Goal: Information Seeking & Learning: Learn about a topic

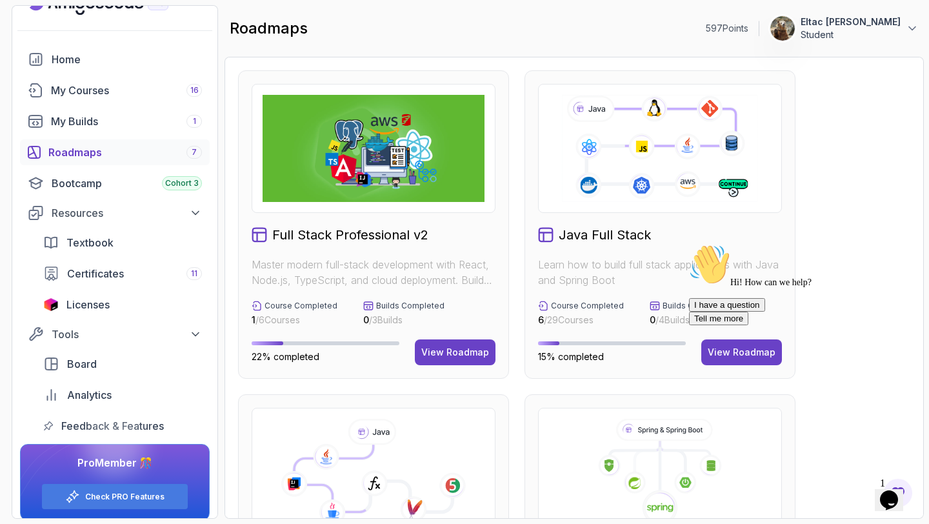
scroll to position [25, 0]
click at [85, 57] on div "Home" at bounding box center [127, 58] width 150 height 15
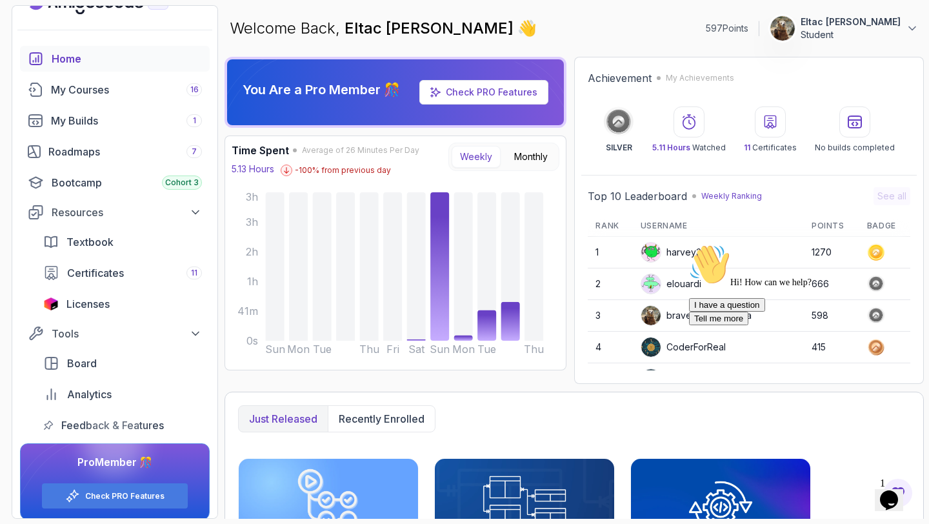
click at [689, 244] on icon "Chat attention grabber" at bounding box center [689, 244] width 0 height 0
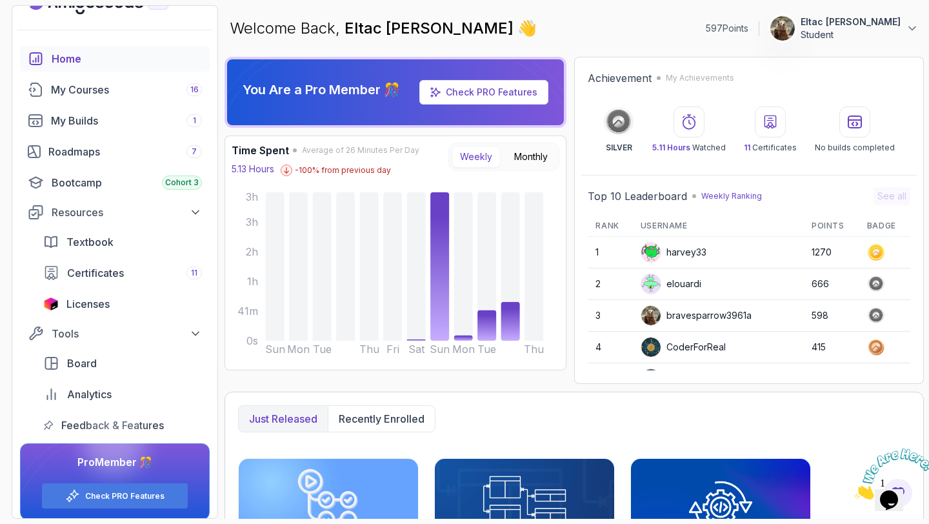
click at [854, 490] on icon "Close" at bounding box center [854, 495] width 0 height 11
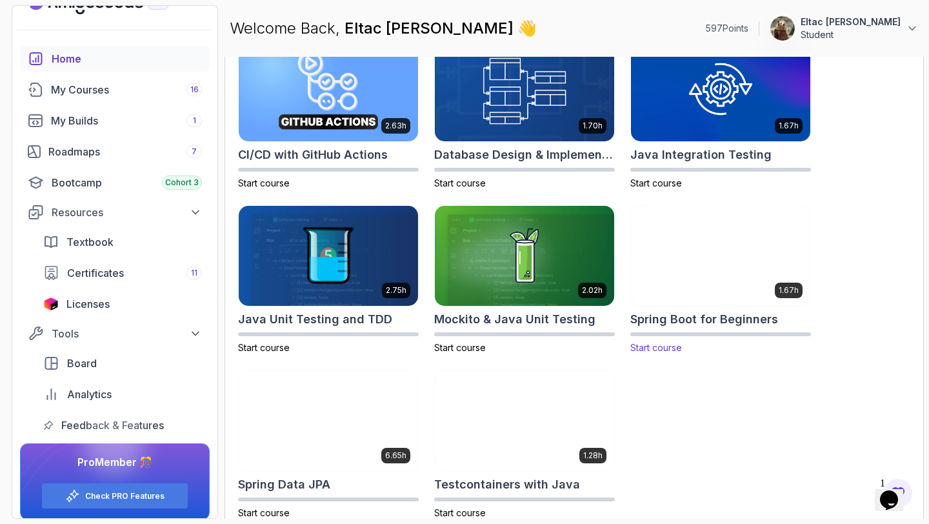
scroll to position [417, 0]
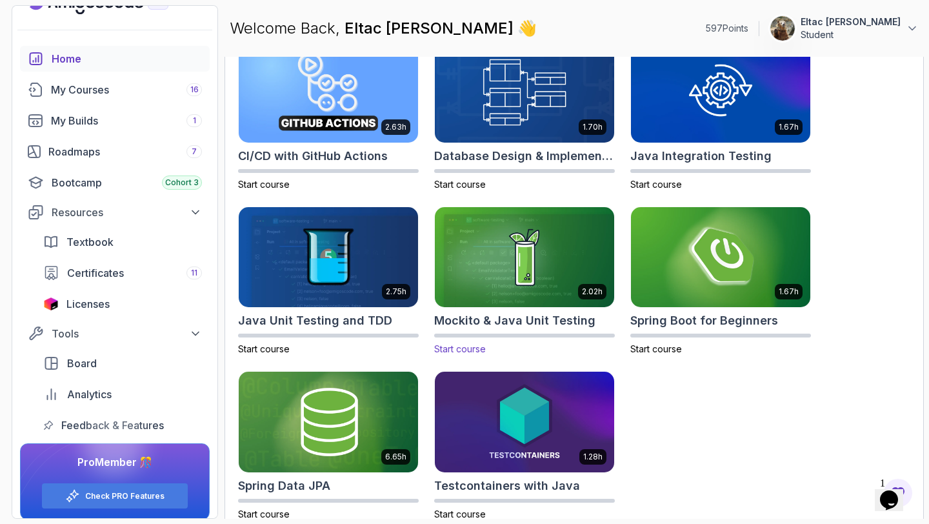
click at [540, 319] on h2 "Mockito & Java Unit Testing" at bounding box center [514, 321] width 161 height 18
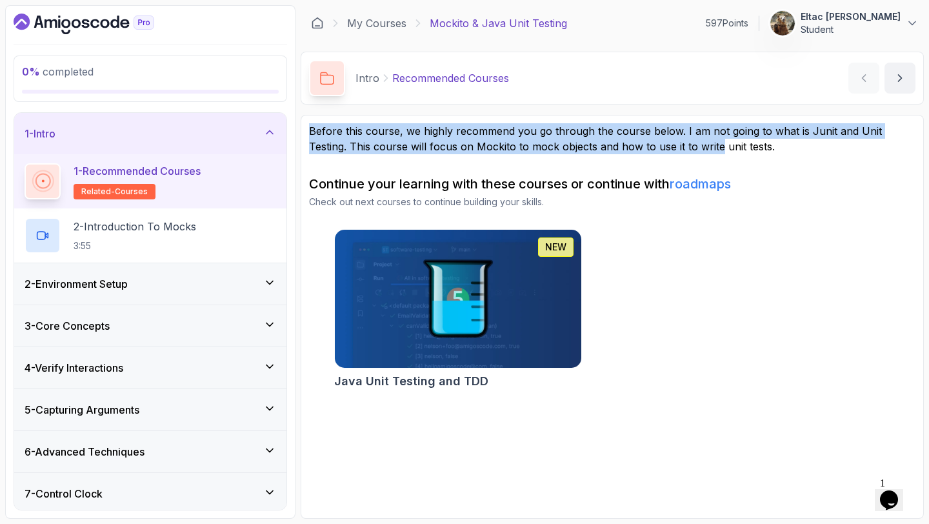
drag, startPoint x: 308, startPoint y: 132, endPoint x: 679, endPoint y: 153, distance: 371.5
click at [679, 153] on p "Before this course, we highly recommend you go through the course below. I am n…" at bounding box center [612, 138] width 606 height 31
click at [226, 277] on div "2 - Environment Setup" at bounding box center [151, 283] width 252 height 15
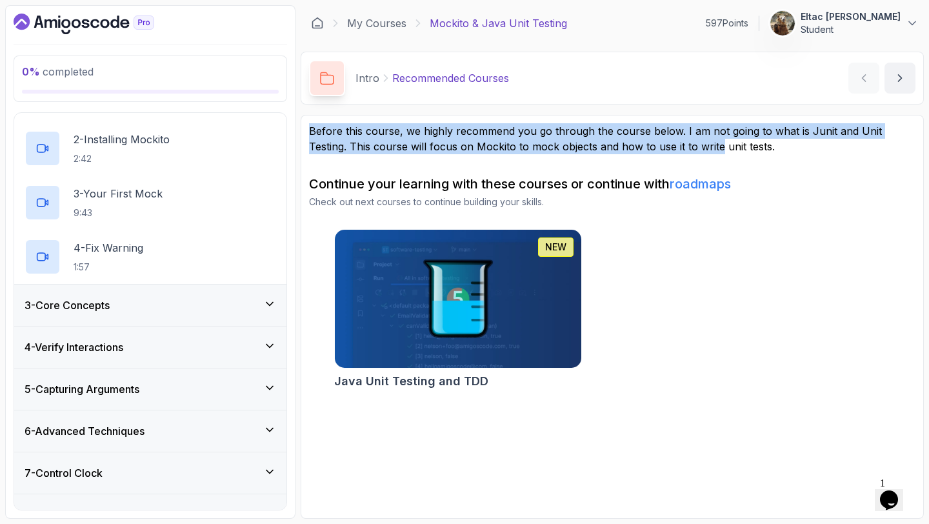
scroll to position [134, 0]
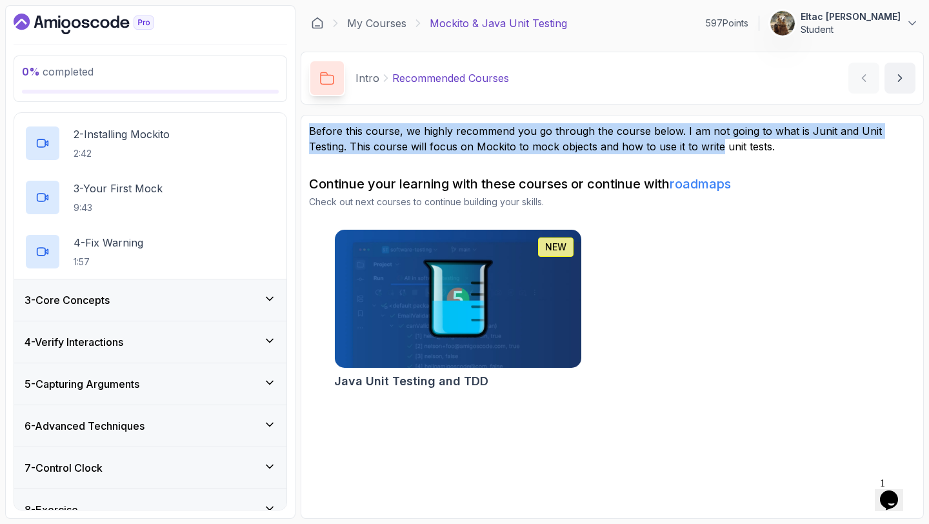
click at [205, 295] on div "3 - Core Concepts" at bounding box center [151, 299] width 252 height 15
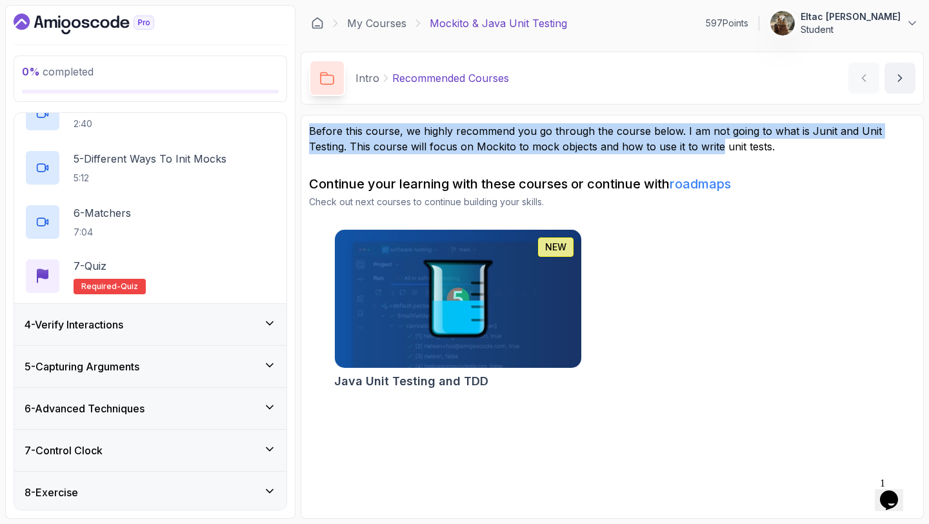
scroll to position [359, 0]
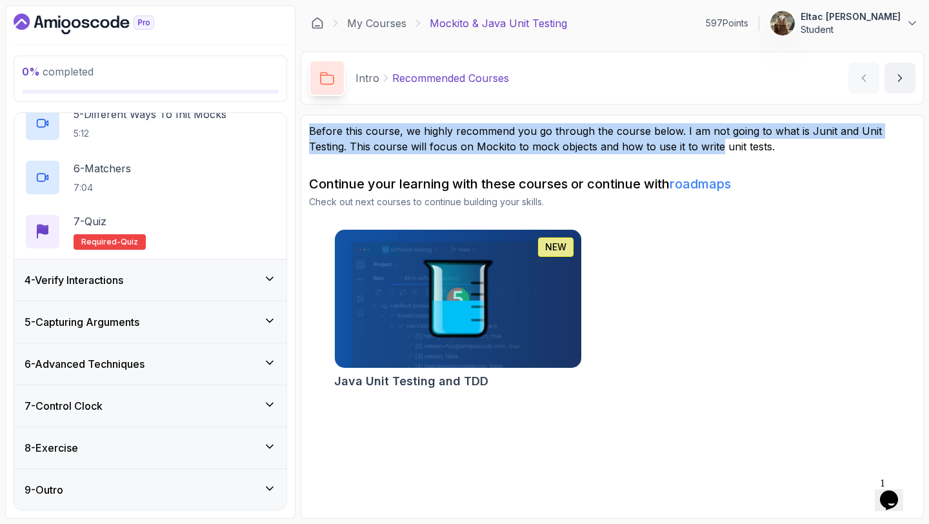
click at [203, 276] on div "4 - Verify Interactions" at bounding box center [151, 279] width 252 height 15
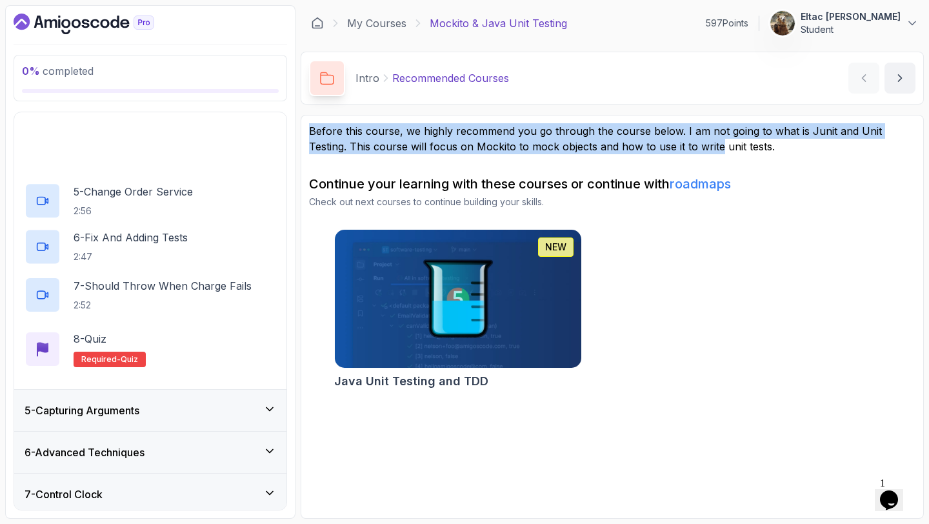
scroll to position [413, 0]
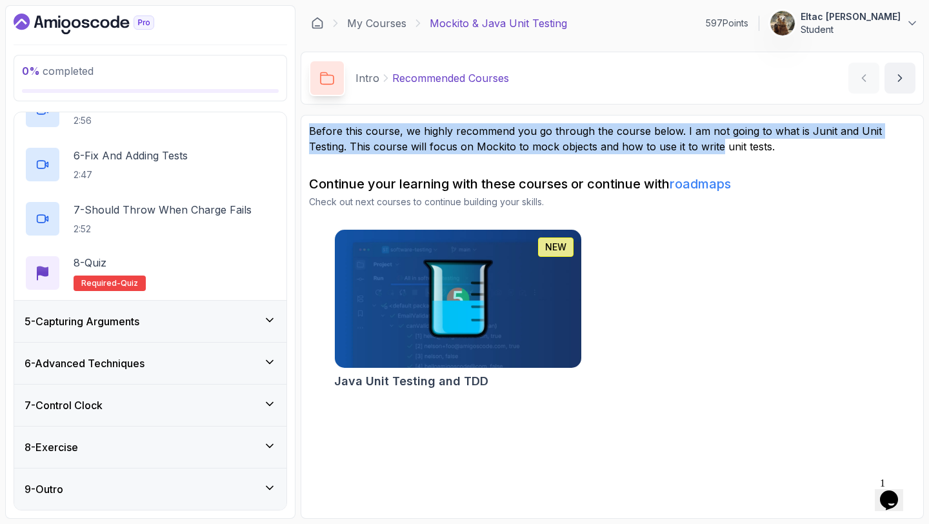
click at [171, 336] on div "5 - Capturing Arguments" at bounding box center [150, 321] width 272 height 41
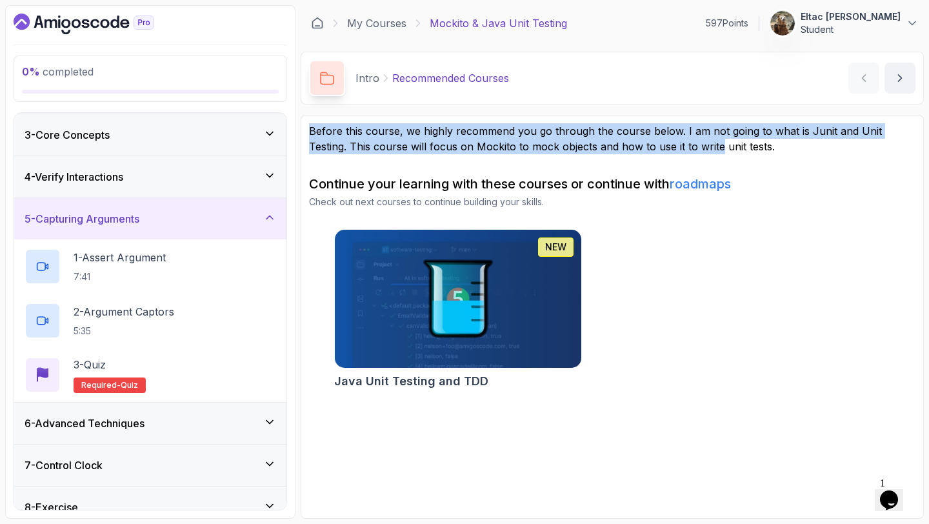
scroll to position [142, 0]
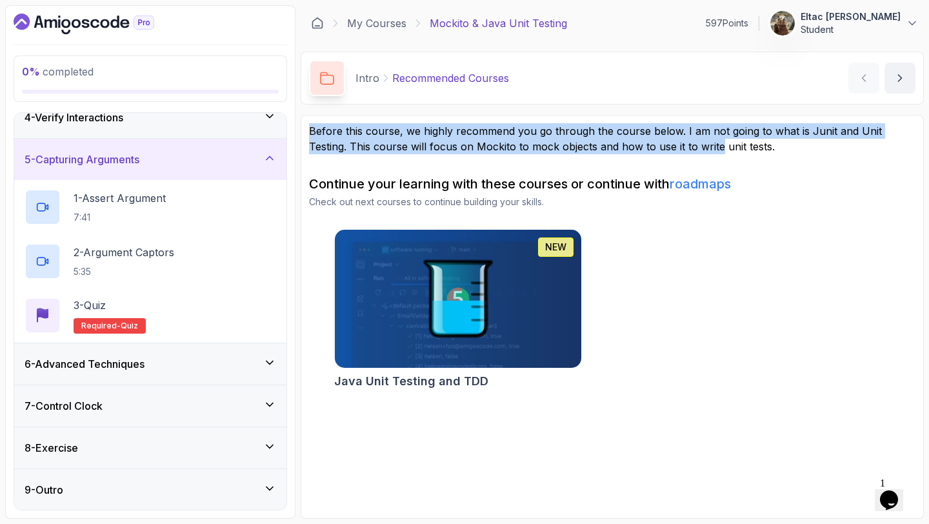
click at [160, 351] on div "6 - Advanced Techniques" at bounding box center [150, 363] width 272 height 41
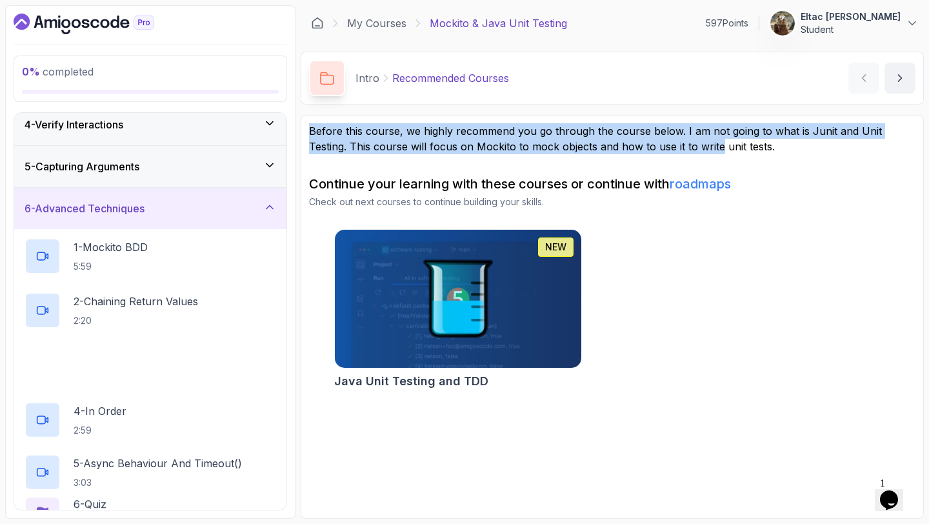
scroll to position [304, 0]
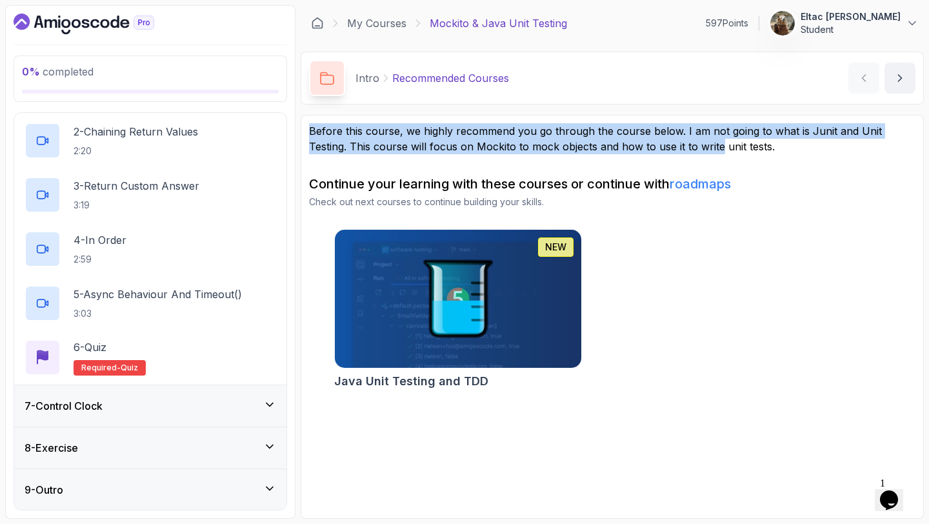
click at [144, 392] on div "7 - Control Clock" at bounding box center [150, 405] width 272 height 41
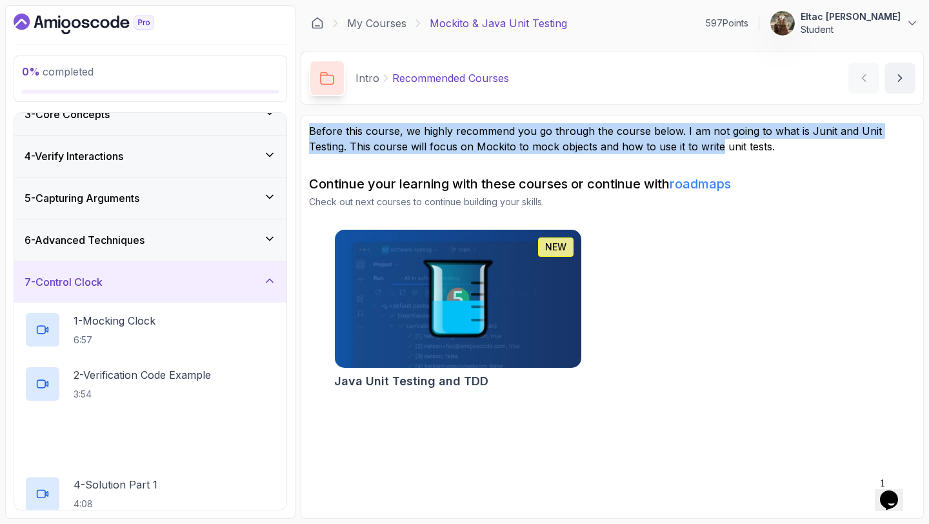
scroll to position [250, 0]
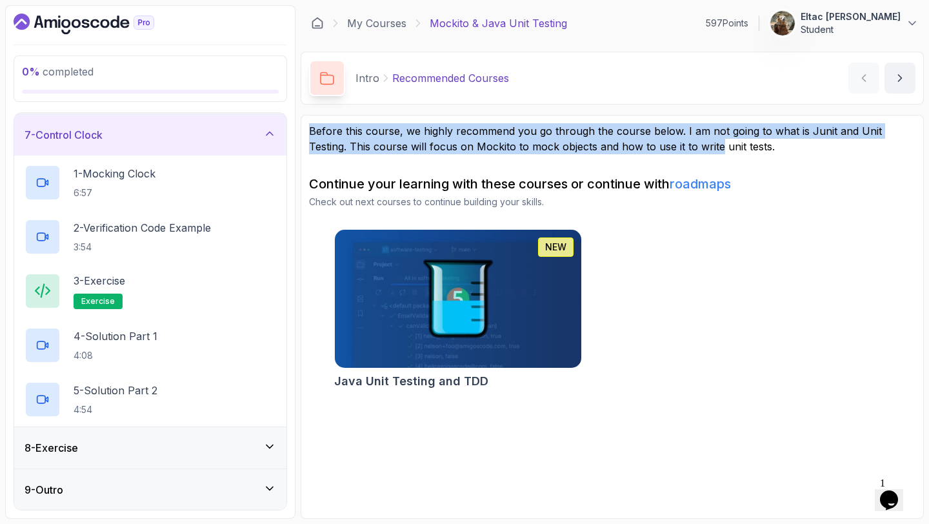
click at [128, 432] on div "8 - Exercise" at bounding box center [150, 447] width 272 height 41
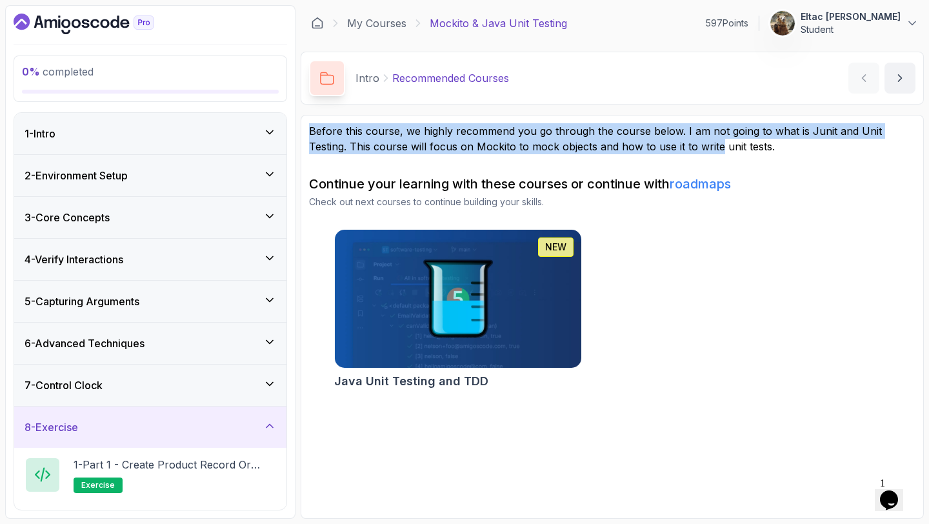
scroll to position [196, 0]
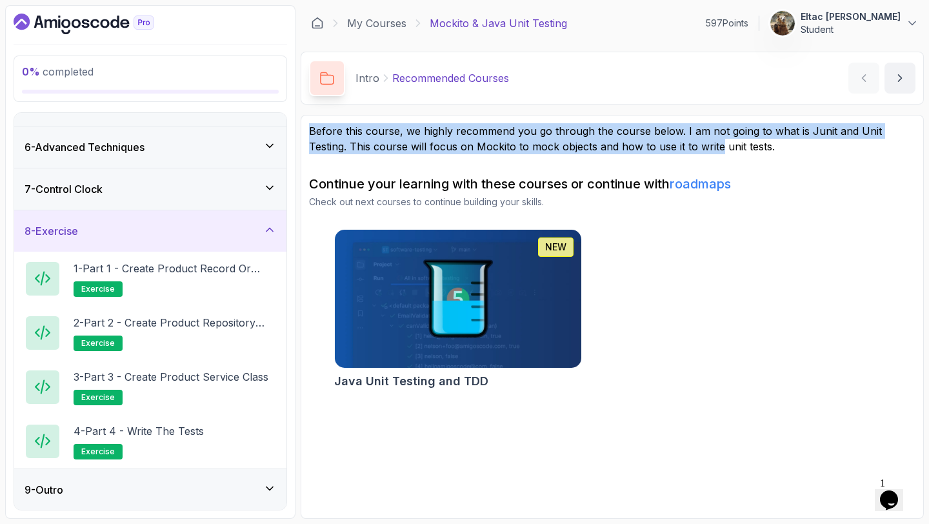
click at [111, 492] on div "9 - Outro" at bounding box center [151, 489] width 252 height 15
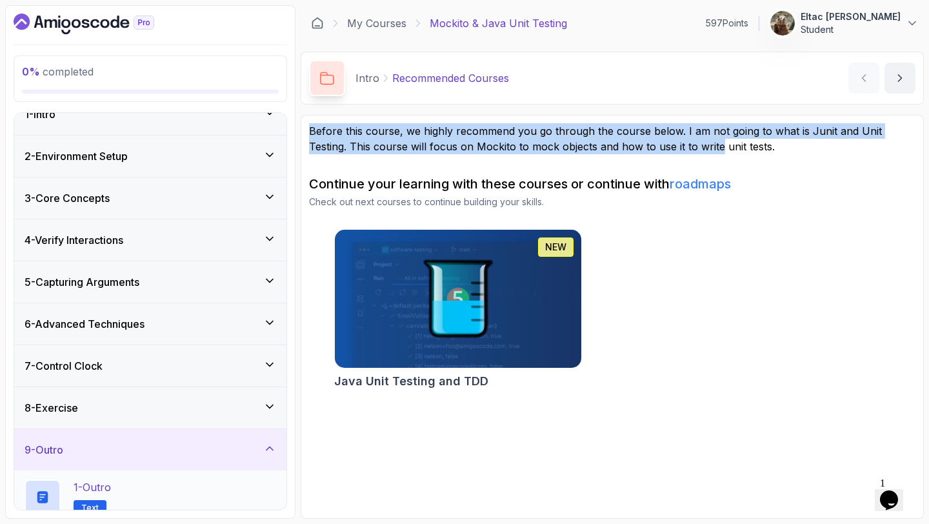
scroll to position [17, 0]
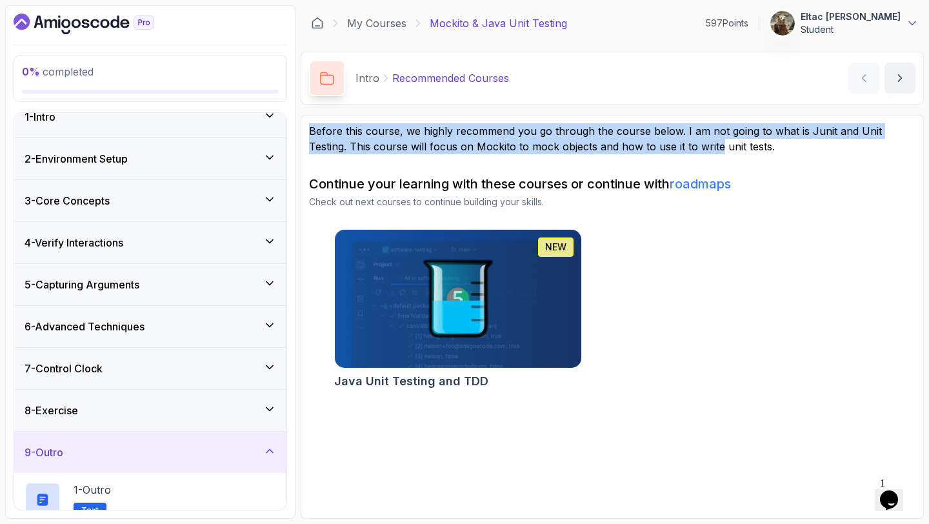
click at [154, 306] on div "6 - Advanced Techniques" at bounding box center [150, 326] width 272 height 41
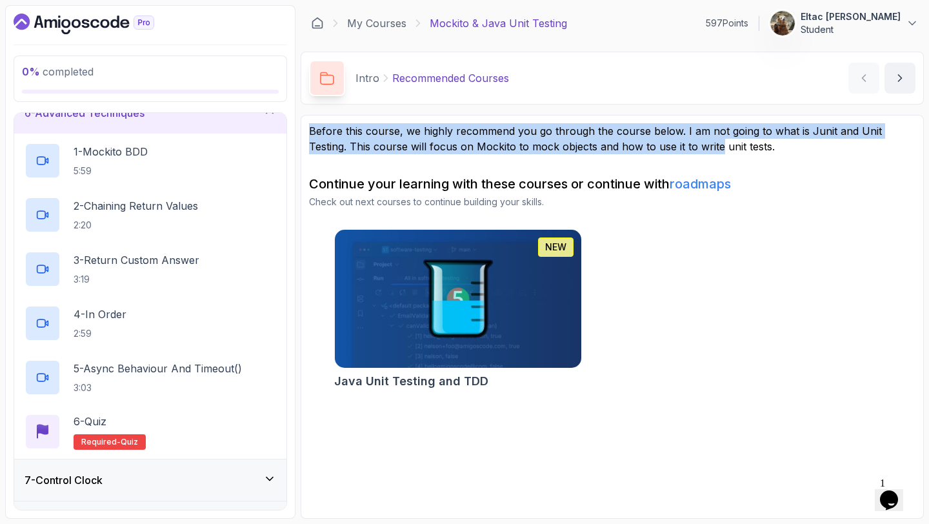
scroll to position [0, 0]
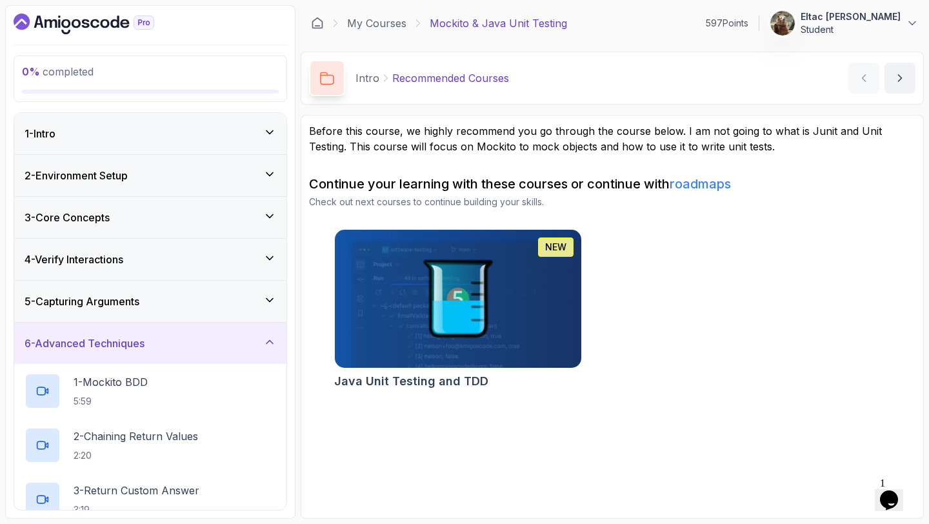
click at [438, 23] on p "Mockito & Java Unit Testing" at bounding box center [498, 22] width 137 height 15
click at [388, 26] on link "My Courses" at bounding box center [376, 22] width 59 height 15
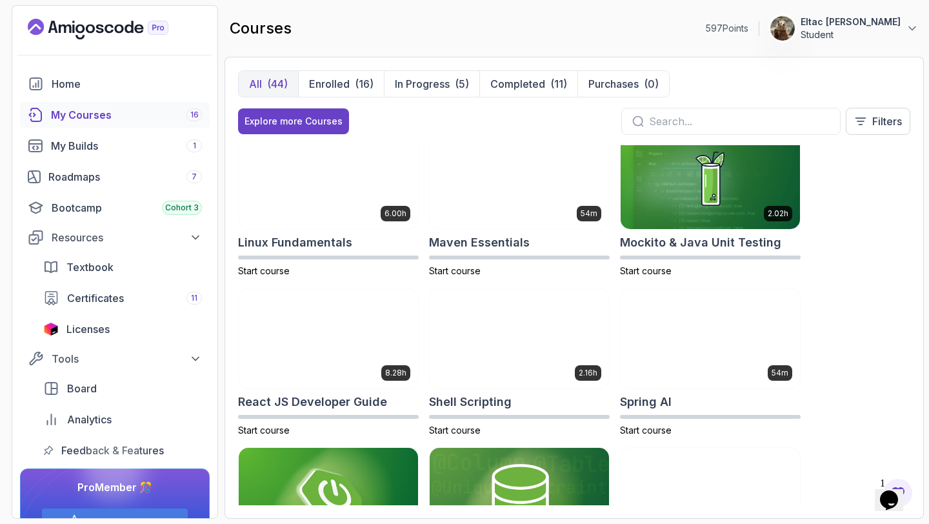
scroll to position [1610, 0]
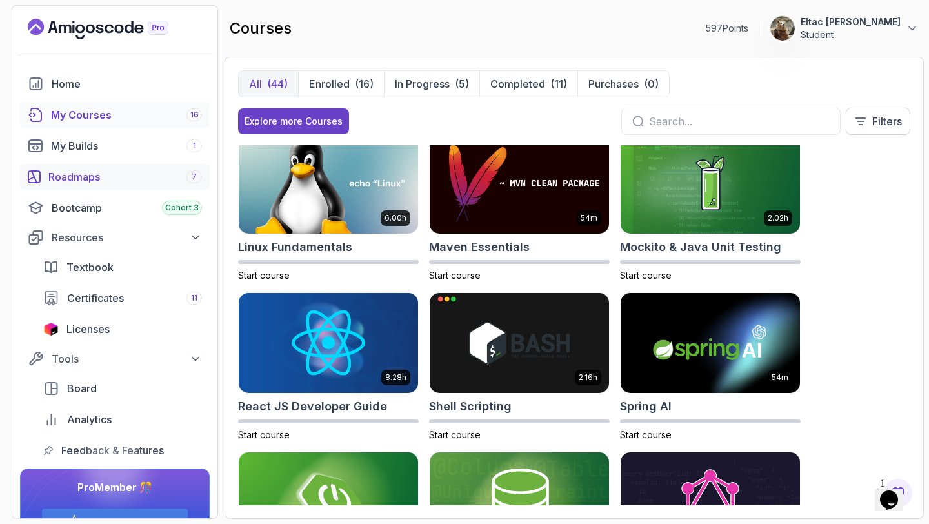
click at [83, 173] on div "Roadmaps 7" at bounding box center [125, 176] width 154 height 15
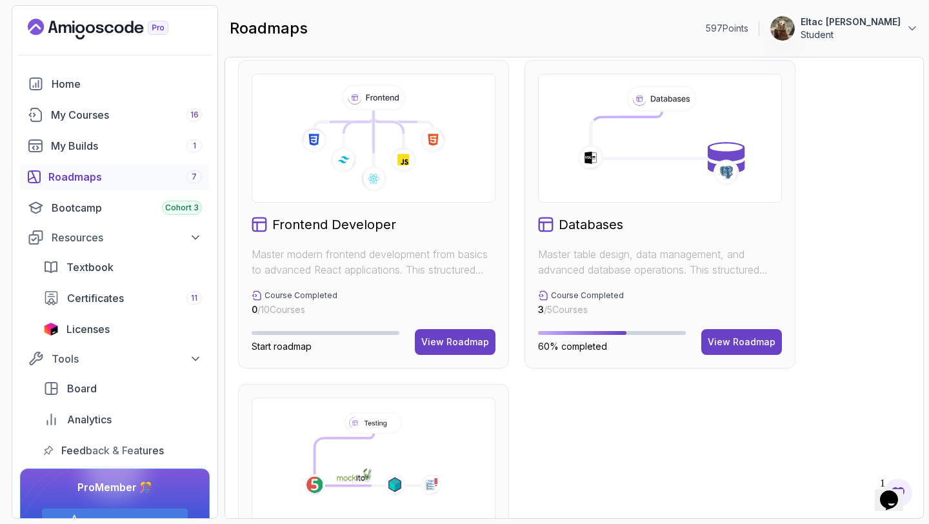
scroll to position [845, 0]
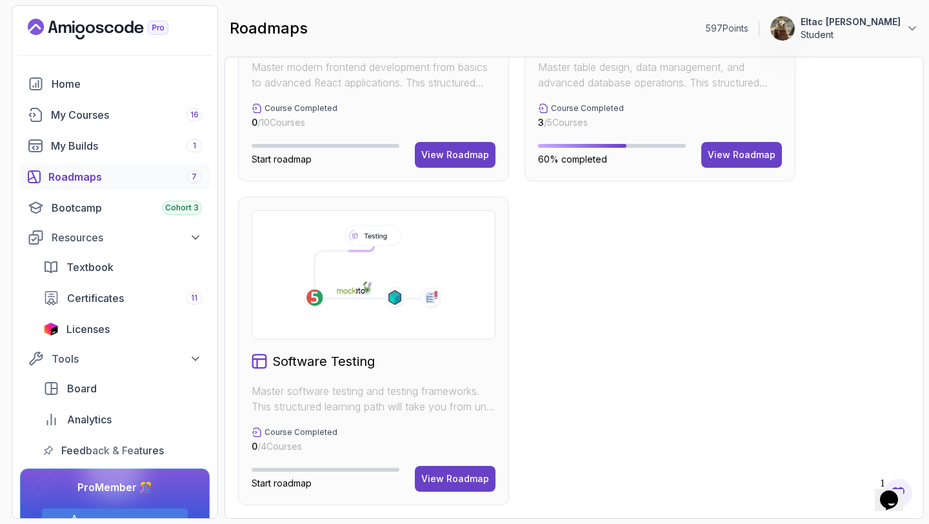
click at [350, 361] on h2 "Software Testing" at bounding box center [323, 361] width 103 height 18
click at [466, 481] on div "View Roadmap" at bounding box center [455, 478] width 68 height 13
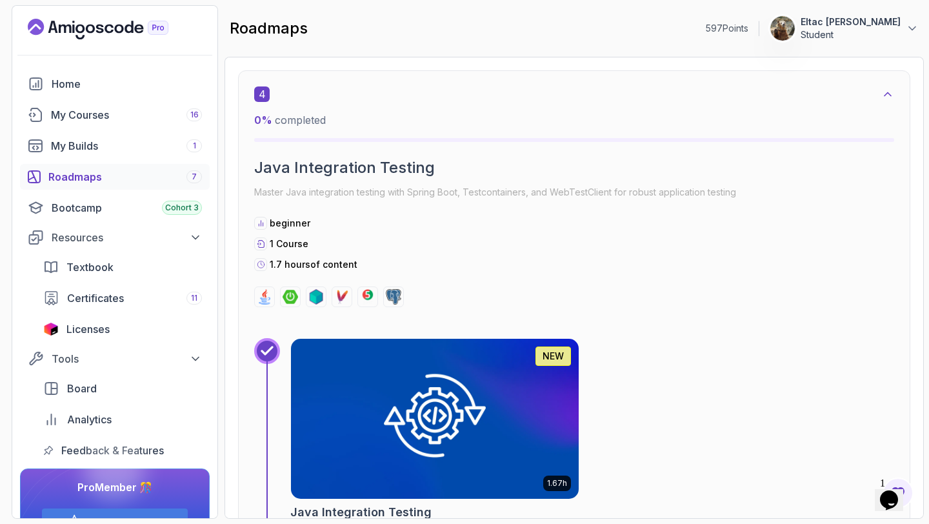
scroll to position [2306, 0]
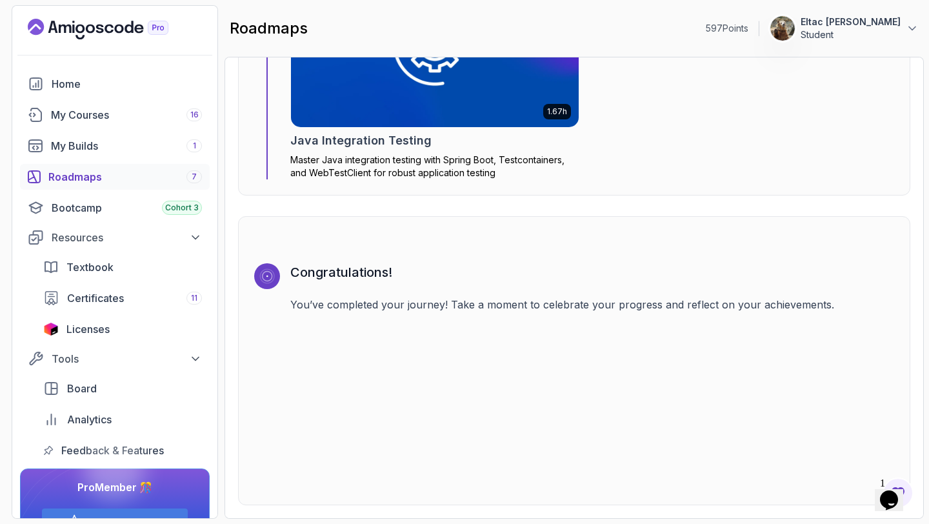
click at [267, 274] on icon at bounding box center [267, 276] width 10 height 10
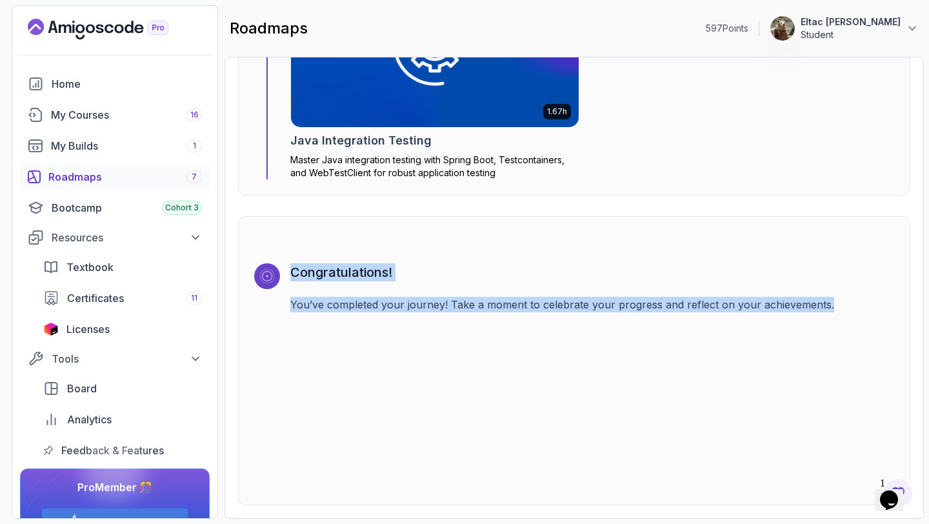
drag, startPoint x: 290, startPoint y: 270, endPoint x: 773, endPoint y: 404, distance: 500.8
click at [762, 398] on div "Congratulations! You’ve completed your journey! Take a moment to celebrate your…" at bounding box center [592, 376] width 604 height 226
click at [774, 404] on div "Congratulations! You’ve completed your journey! Take a moment to celebrate your…" at bounding box center [592, 376] width 604 height 226
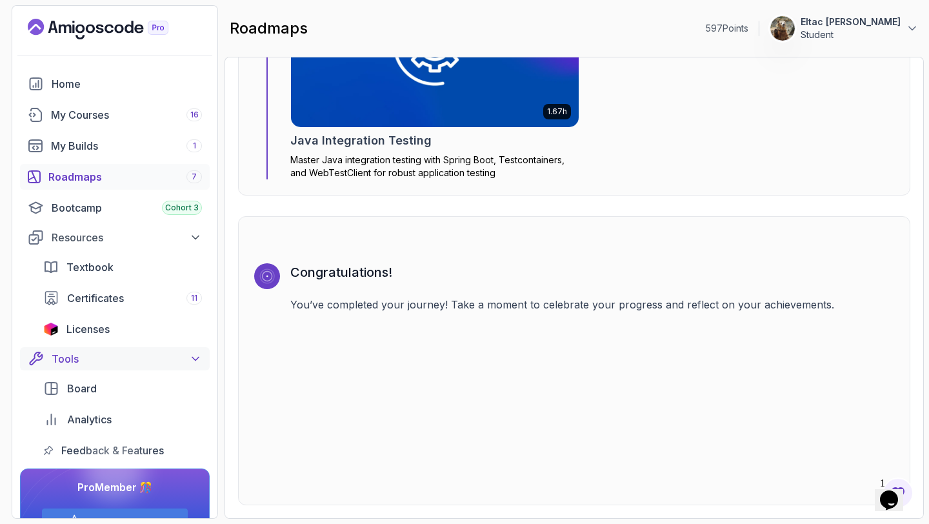
click at [79, 358] on div "Tools" at bounding box center [127, 358] width 150 height 15
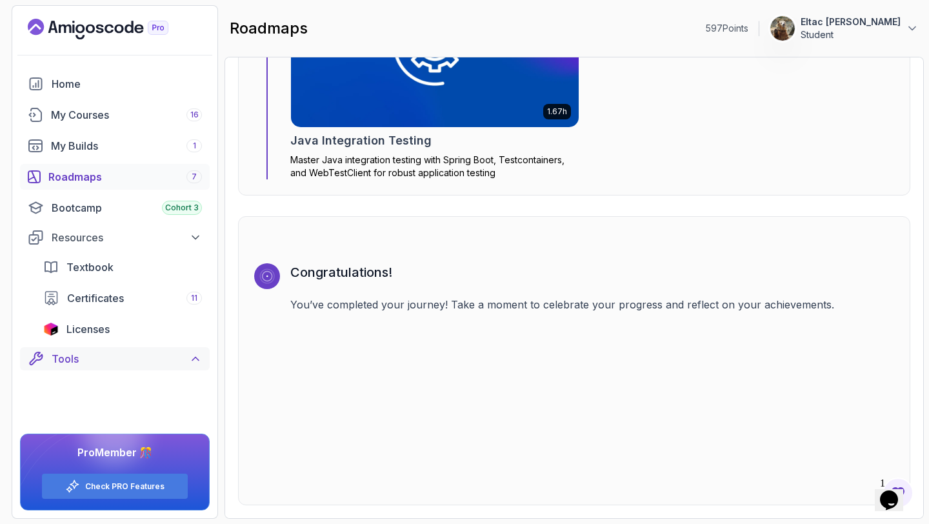
click at [79, 358] on div "Tools" at bounding box center [127, 358] width 150 height 15
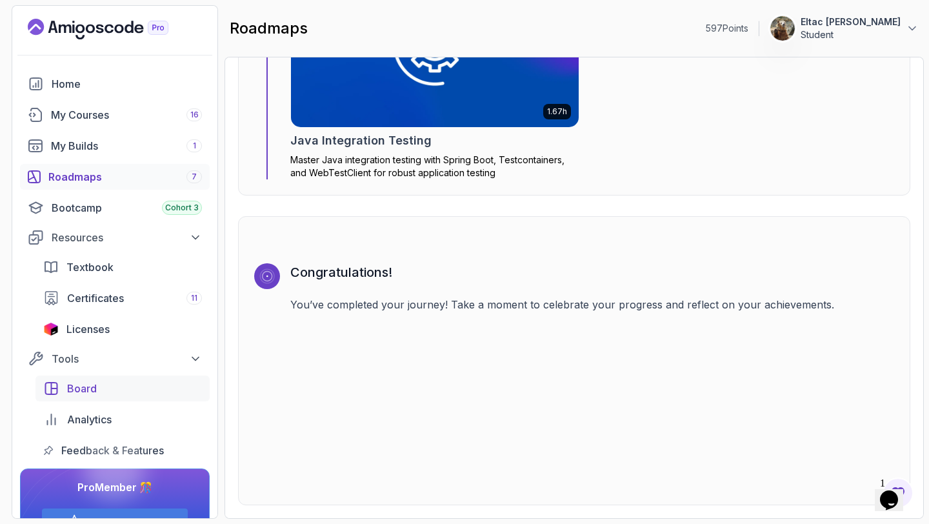
click at [73, 392] on span "Board" at bounding box center [82, 388] width 30 height 15
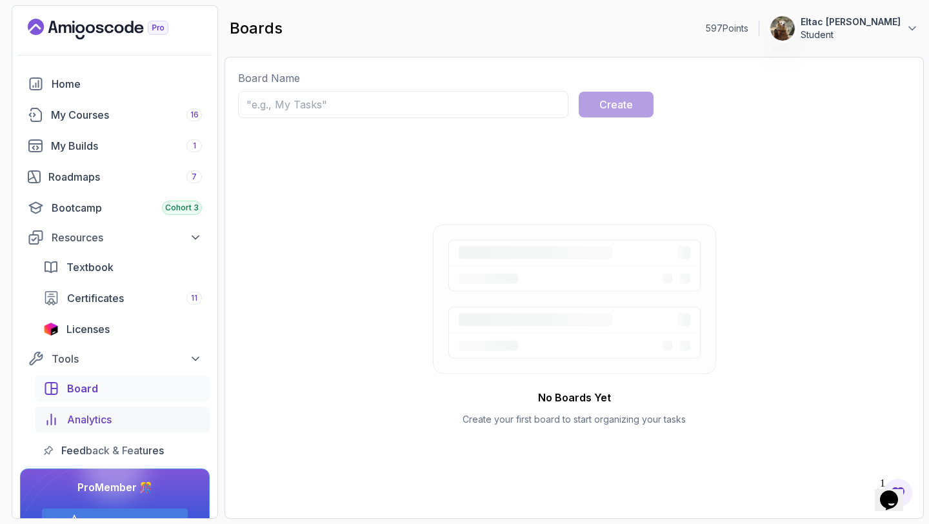
click at [75, 415] on span "Analytics" at bounding box center [89, 419] width 45 height 15
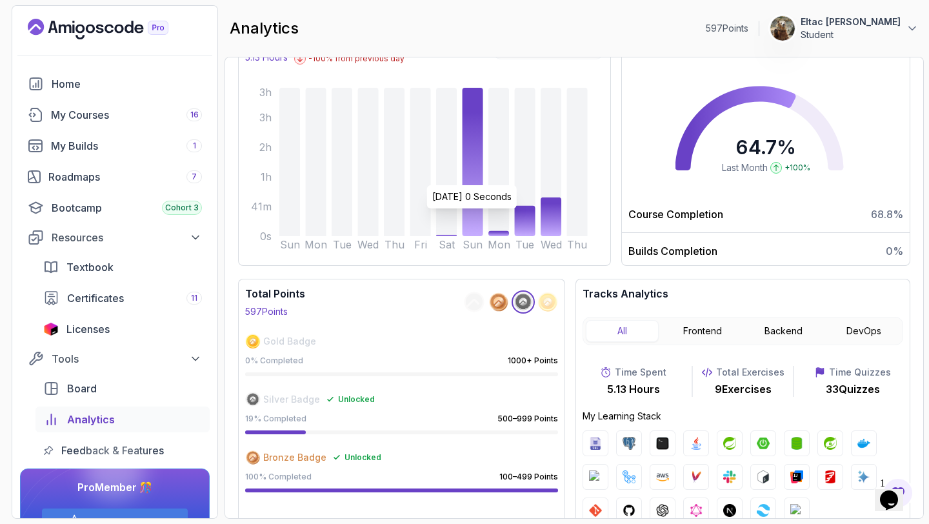
scroll to position [192, 0]
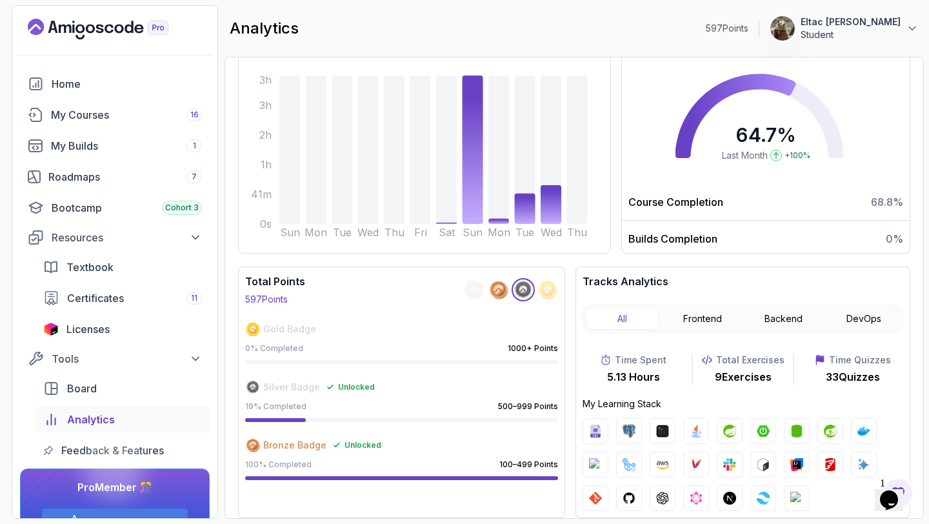
drag, startPoint x: 582, startPoint y: 403, endPoint x: 613, endPoint y: 407, distance: 31.9
click at [596, 403] on p "My Learning Stack" at bounding box center [743, 403] width 321 height 13
click at [842, 510] on div at bounding box center [743, 464] width 321 height 93
click at [828, 370] on p "33 Quizzes" at bounding box center [853, 376] width 54 height 15
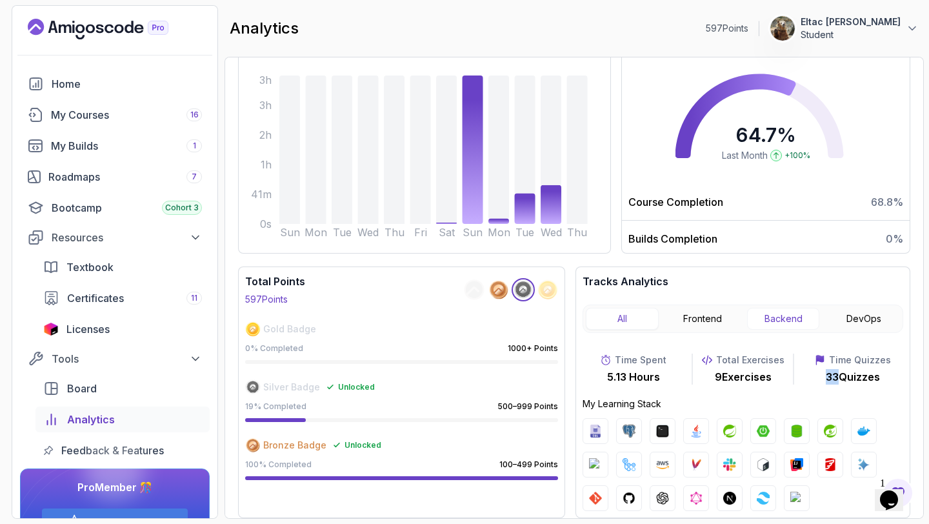
click at [808, 315] on button "Backend" at bounding box center [783, 319] width 73 height 22
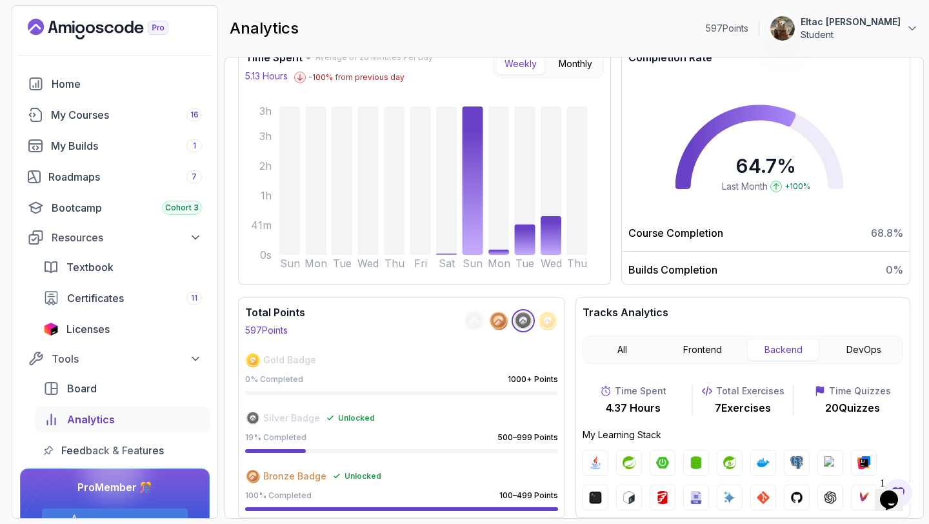
scroll to position [161, 0]
click at [686, 350] on button "Frontend" at bounding box center [702, 350] width 73 height 22
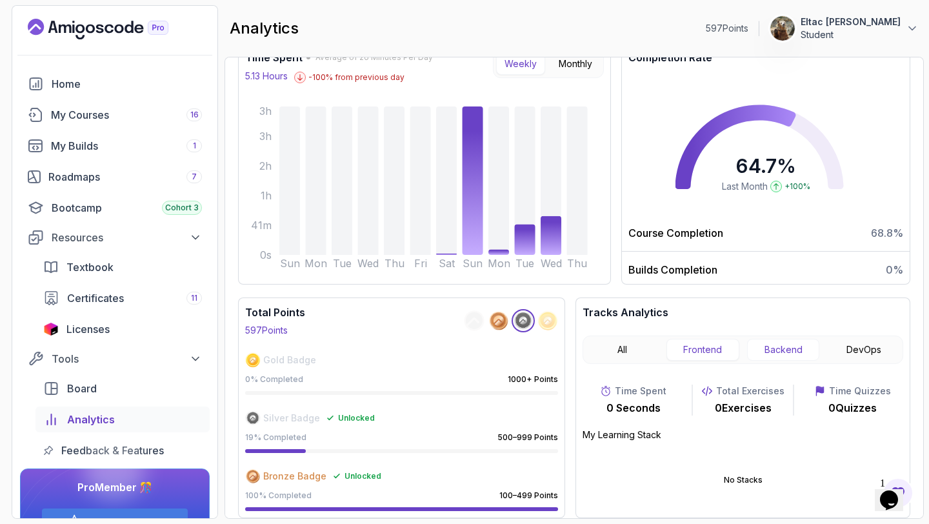
click at [768, 351] on button "Backend" at bounding box center [783, 350] width 73 height 22
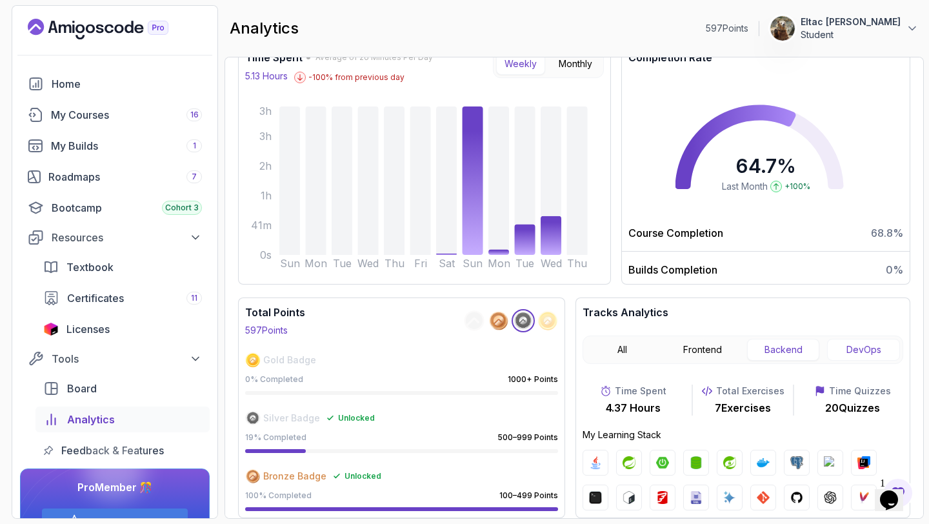
click at [868, 352] on button "DevOps" at bounding box center [863, 350] width 73 height 22
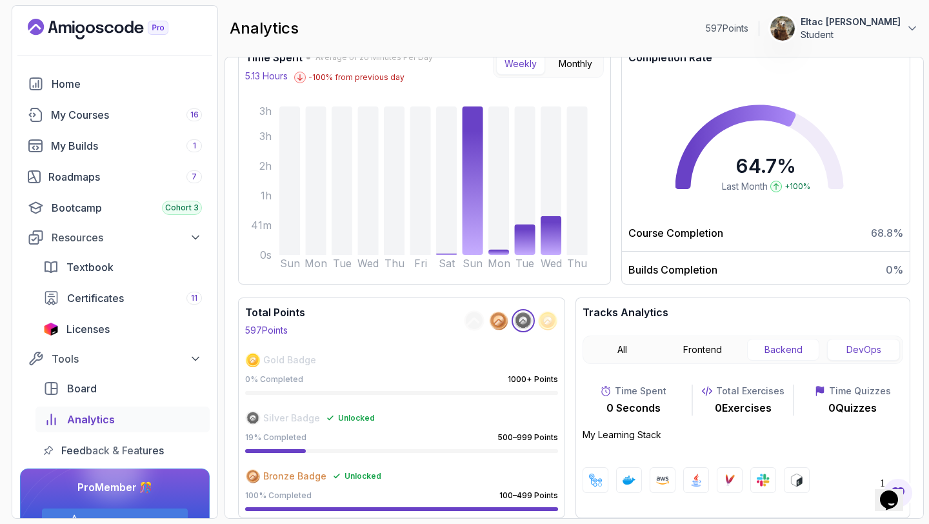
click at [779, 353] on button "Backend" at bounding box center [783, 350] width 73 height 22
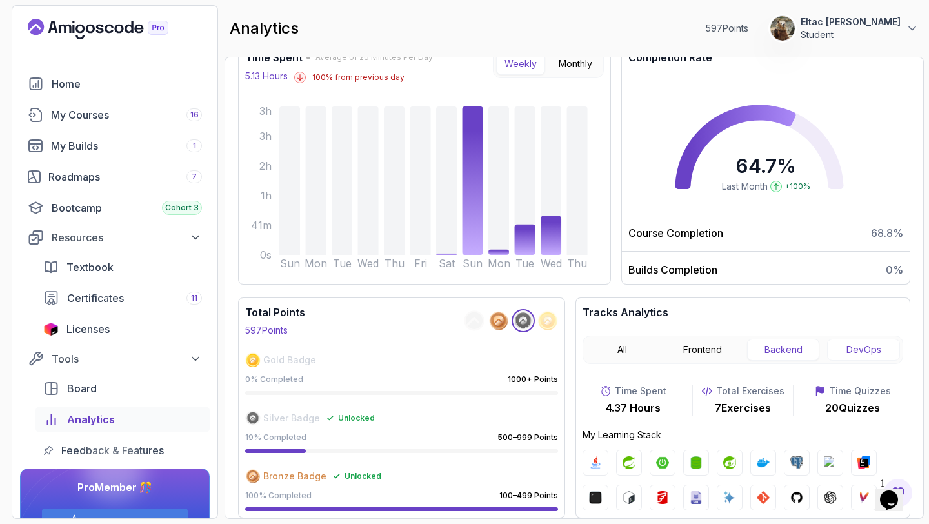
click at [847, 343] on button "DevOps" at bounding box center [863, 350] width 73 height 22
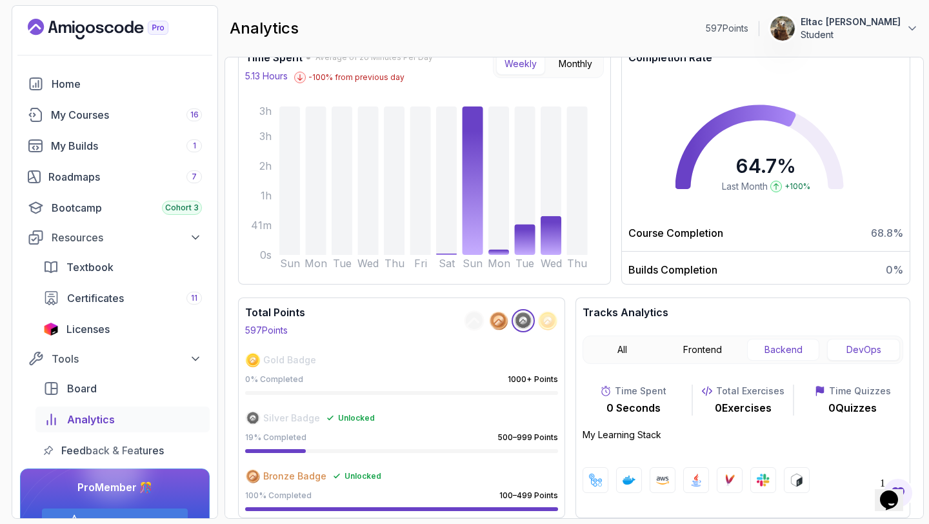
click at [788, 349] on button "Backend" at bounding box center [783, 350] width 73 height 22
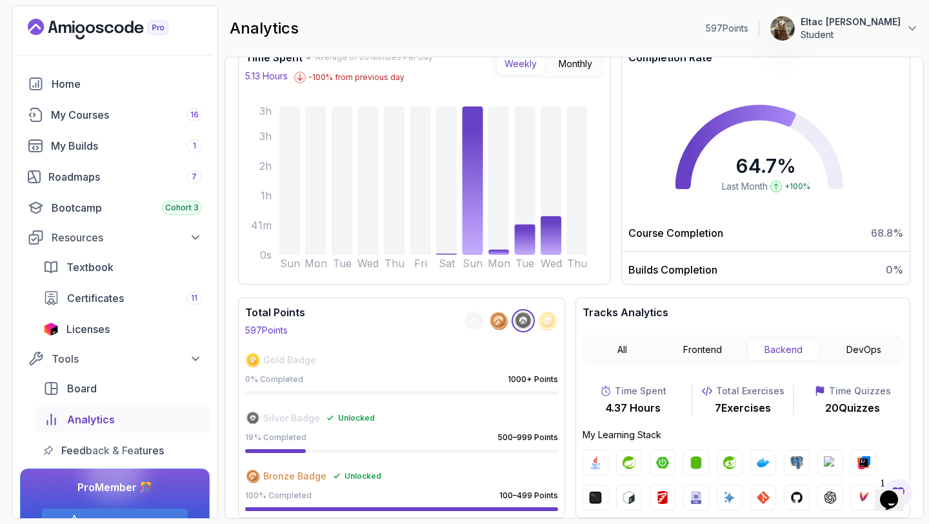
click at [776, 186] on icon at bounding box center [775, 187] width 5 height 6
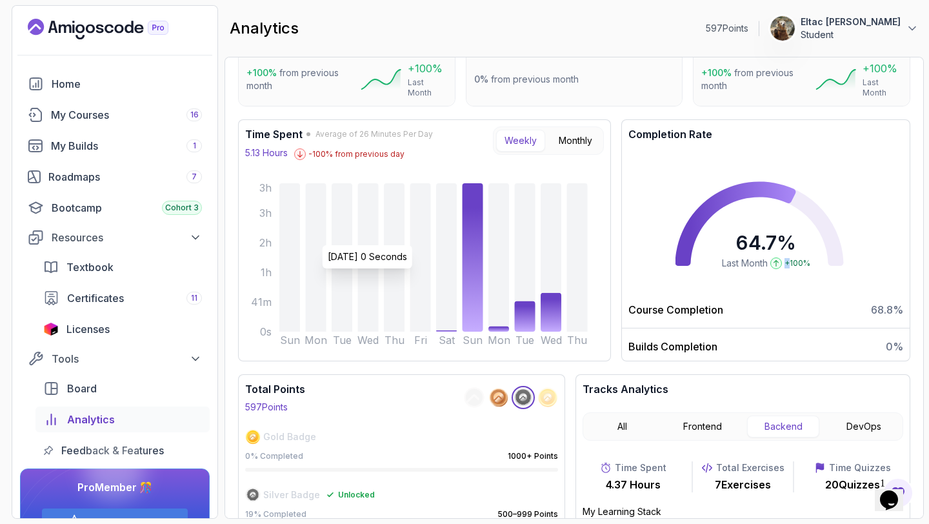
scroll to position [0, 0]
